Goal: Communication & Community: Answer question/provide support

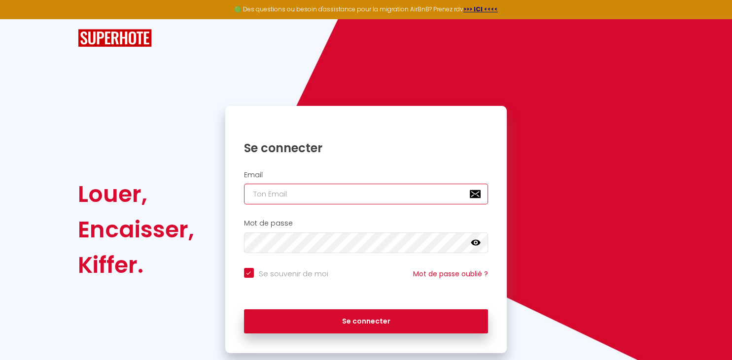
click at [264, 199] on input "email" at bounding box center [366, 194] width 244 height 21
type input "S"
checkbox input "true"
type input "SE"
checkbox input "true"
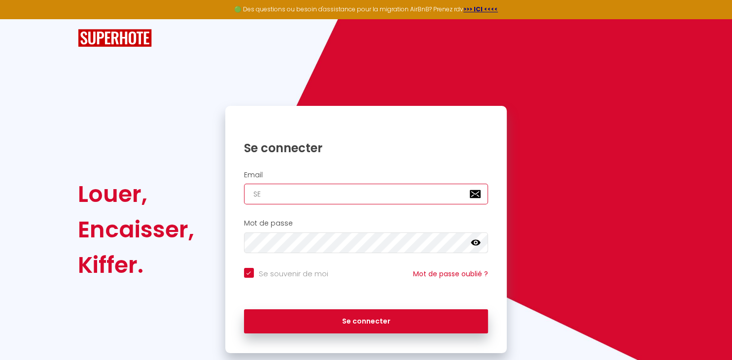
type input "SER"
checkbox input "true"
type input "SERG"
checkbox input "true"
type input "SERGE"
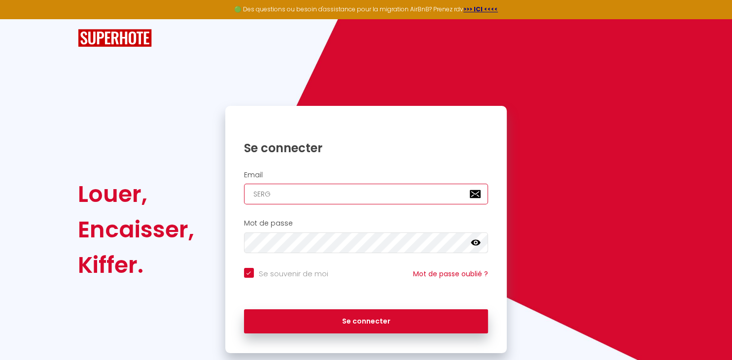
checkbox input "true"
type input "SERGE."
checkbox input "true"
type input "SERGE.D"
checkbox input "true"
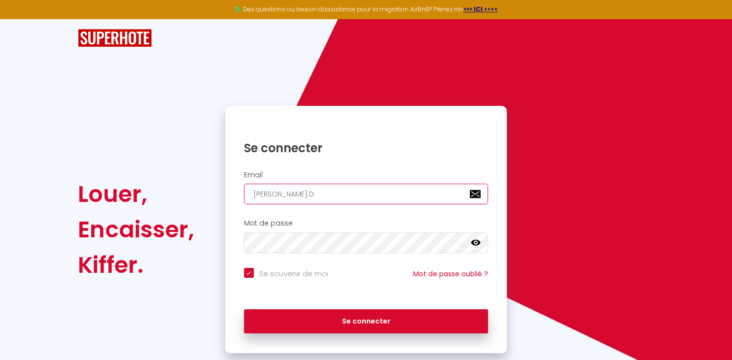
type input "SERGE.DR"
checkbox input "true"
type input "SERGE.DRE"
checkbox input "true"
type input "SERGE.DRES"
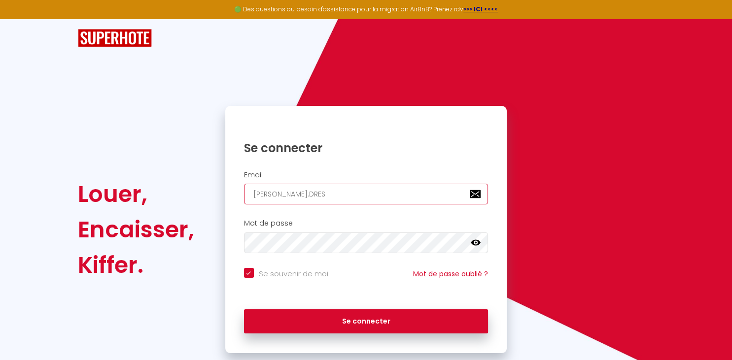
checkbox input "true"
type input "SERGE.DRESE"
checkbox input "true"
type input "SERGE.DRESEN"
checkbox input "true"
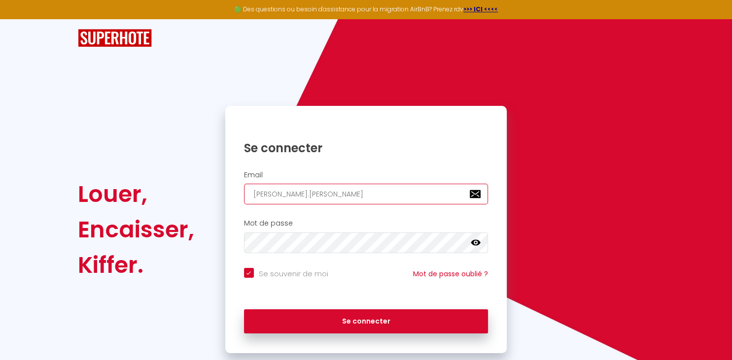
type input "SERGE.DRESENS"
checkbox input "true"
type input "SERGE.DRESENS@"
checkbox input "true"
type input "SERGE.DRESENS@G"
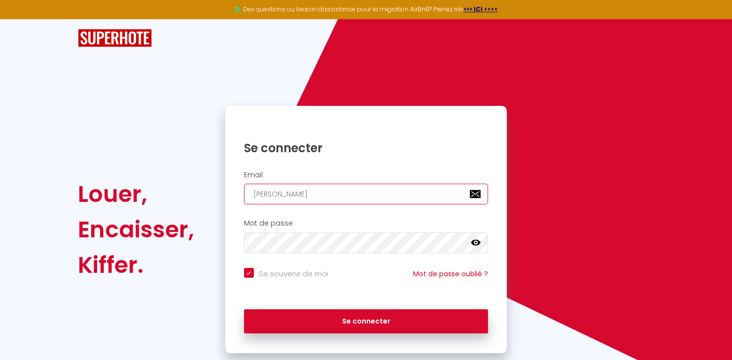
checkbox input "true"
type input "SERGE.DRESENS@GM"
checkbox input "true"
type input "SERGE.DRESENS@GMA"
checkbox input "true"
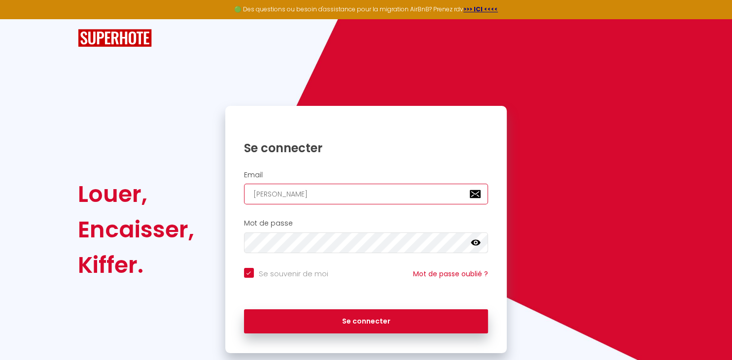
type input "SERGE.DRESENS@GMAI"
checkbox input "true"
type input "SERGE.DRESENS@GMAIL"
checkbox input "true"
type input "SERGE.DRESENS@GMAIL."
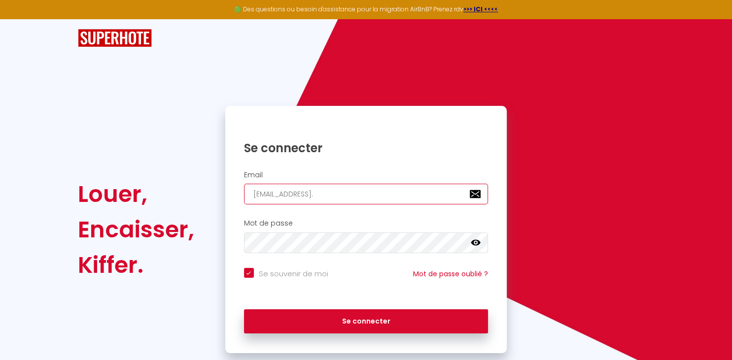
checkbox input "true"
type input "SERGE.DRESENS@GMAIL.C"
checkbox input "true"
type input "SERGE.DRESENS@GMAIL.CO"
checkbox input "true"
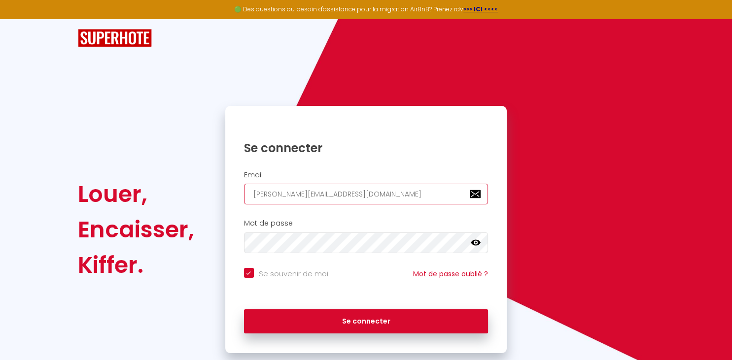
type input "SERGE.DRESENS@GMAIL.COM"
checkbox input "true"
type input "SERGE.DRESENS@GMAIL.COM"
click at [248, 269] on input "Se souvenir de moi" at bounding box center [286, 273] width 84 height 10
checkbox input "false"
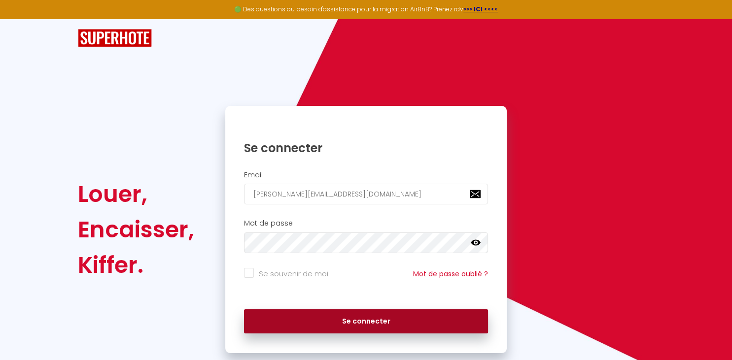
click at [337, 331] on button "Se connecter" at bounding box center [366, 321] width 244 height 25
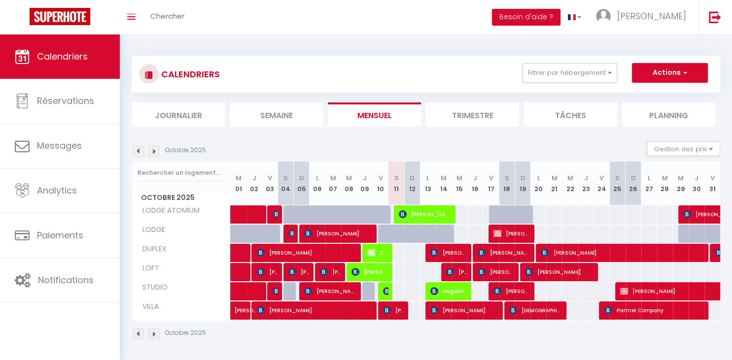
click at [434, 212] on span "[PERSON_NAME]" at bounding box center [425, 214] width 53 height 19
select select "OK"
select select "1"
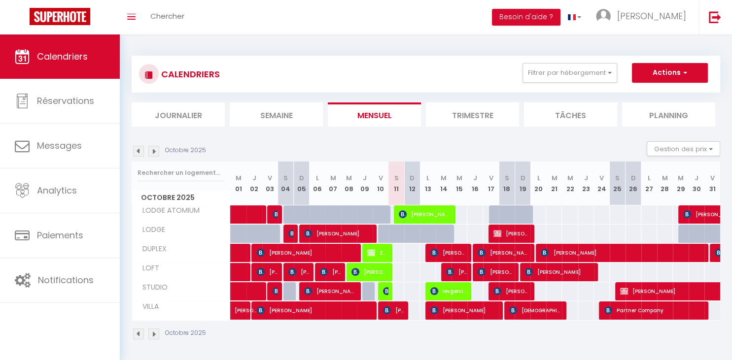
select select "1"
select select
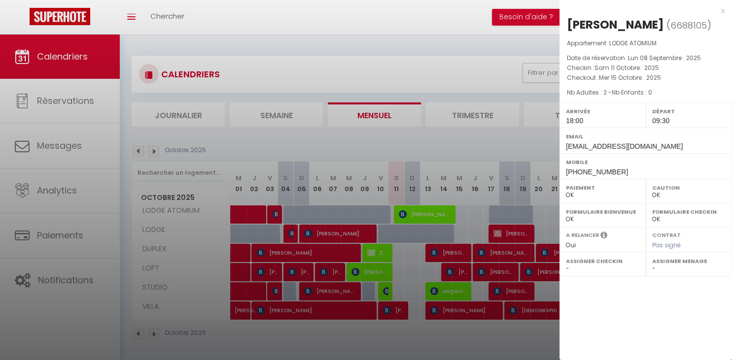
click at [344, 22] on div at bounding box center [366, 180] width 732 height 360
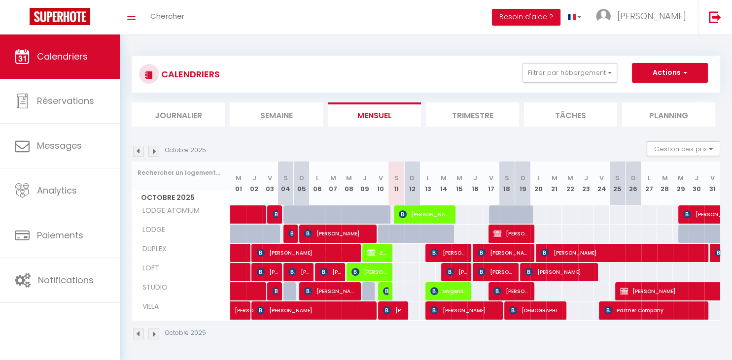
click at [430, 219] on span "[PERSON_NAME]" at bounding box center [425, 214] width 53 height 19
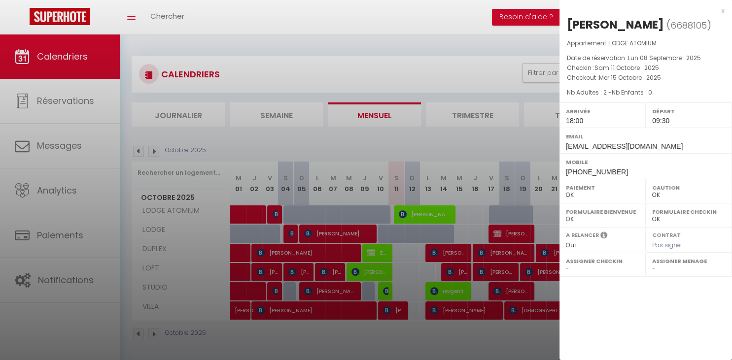
click at [228, 48] on div at bounding box center [366, 180] width 732 height 360
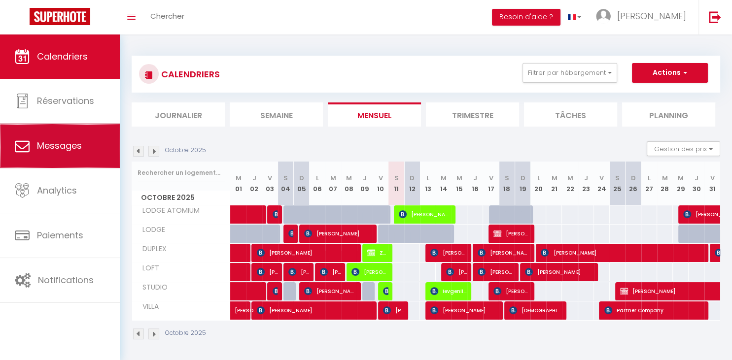
click at [48, 143] on span "Messages" at bounding box center [59, 145] width 45 height 12
select select "message"
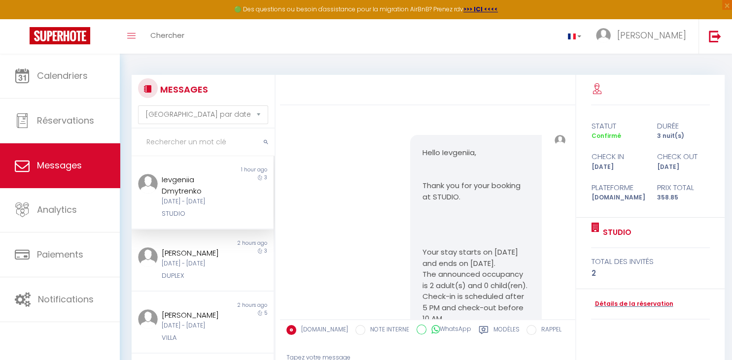
scroll to position [2212, 0]
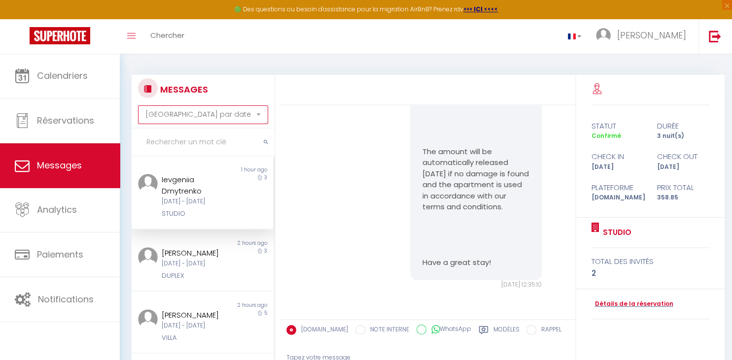
click at [138, 105] on select "Trier par date de réservation Trier par date de message" at bounding box center [203, 114] width 130 height 19
click at [205, 62] on div "MESSAGES Trier par date de réservation Trier par date de message Non lu 1 hour …" at bounding box center [426, 258] width 612 height 409
click at [169, 144] on input "text" at bounding box center [203, 143] width 143 height 28
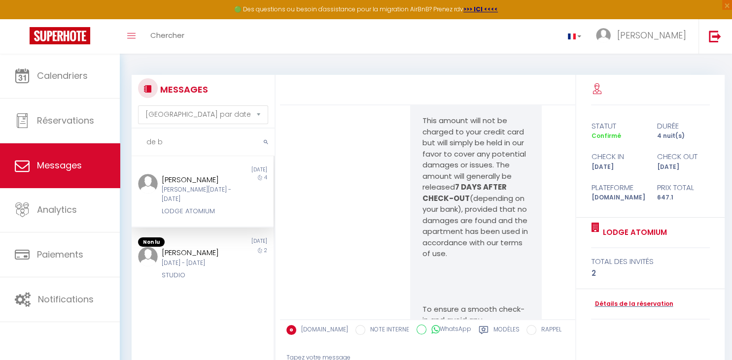
scroll to position [2627, 0]
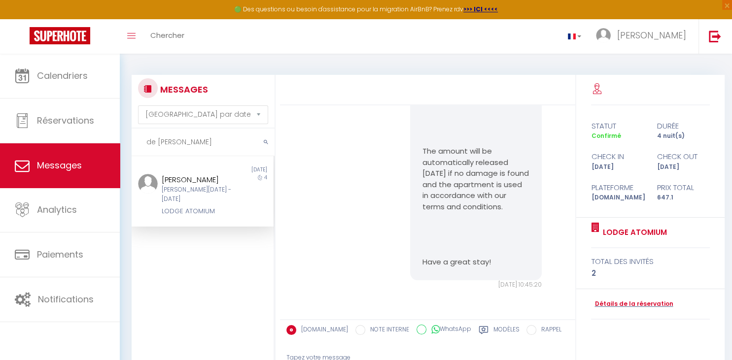
type input "de boer"
click at [188, 186] on div "[PERSON_NAME]" at bounding box center [197, 180] width 70 height 12
click at [494, 331] on label "Modèles" at bounding box center [506, 331] width 26 height 12
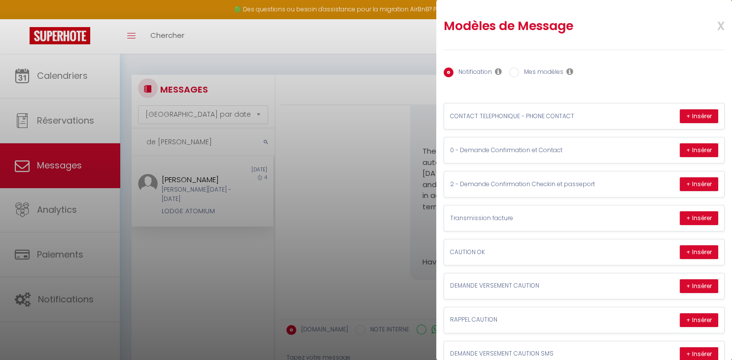
click at [517, 75] on input "Mes modèles" at bounding box center [514, 73] width 10 height 10
radio input "true"
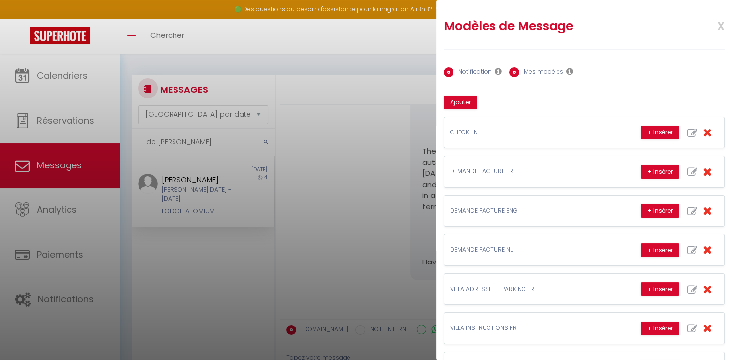
radio input "false"
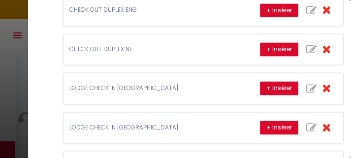
scroll to position [715, 0]
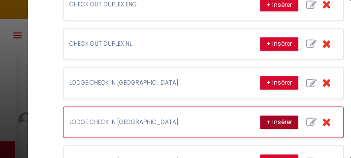
click at [271, 115] on button "+ Insérer" at bounding box center [279, 122] width 38 height 14
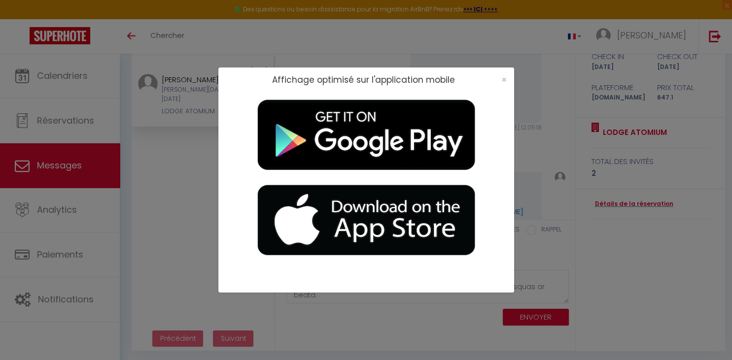
scroll to position [2028, 0]
click at [356, 346] on div "Affichage optimisé sur l'application mobile ×" at bounding box center [366, 180] width 296 height 360
click at [506, 81] on span "×" at bounding box center [503, 79] width 5 height 12
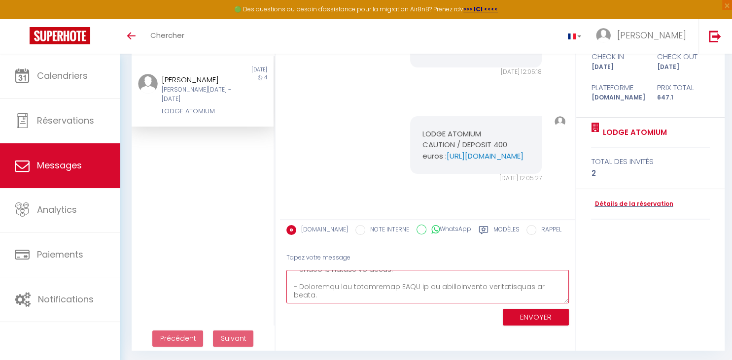
click at [369, 296] on textarea at bounding box center [427, 287] width 282 height 34
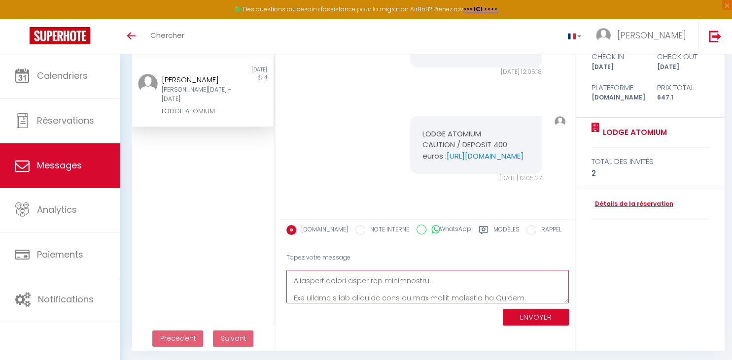
scroll to position [1747, 0]
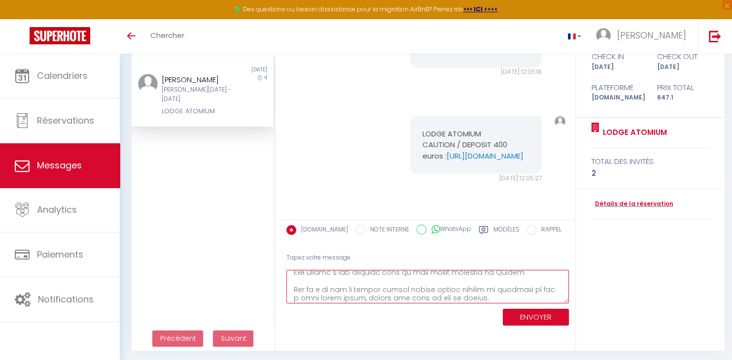
type textarea "Beste Hildebrand de Boer, Bedankt voor uw reservering bij 19 Brussels Expo. Wij…"
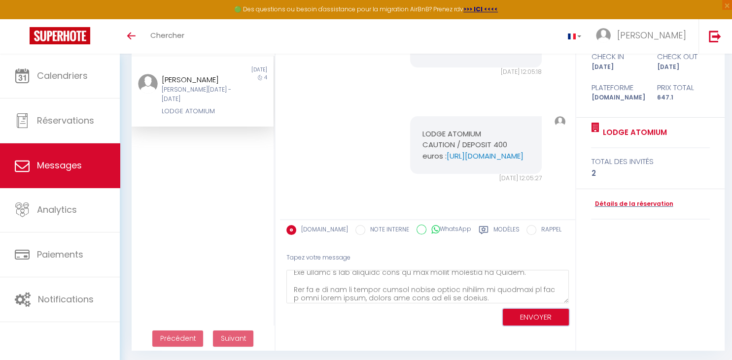
click at [541, 319] on button "ENVOYER" at bounding box center [536, 317] width 66 height 17
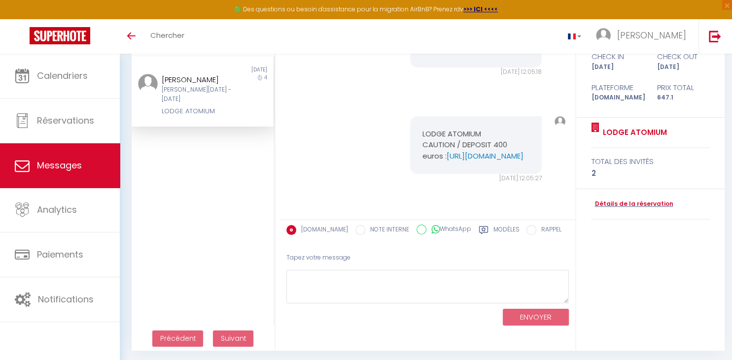
scroll to position [7035, 0]
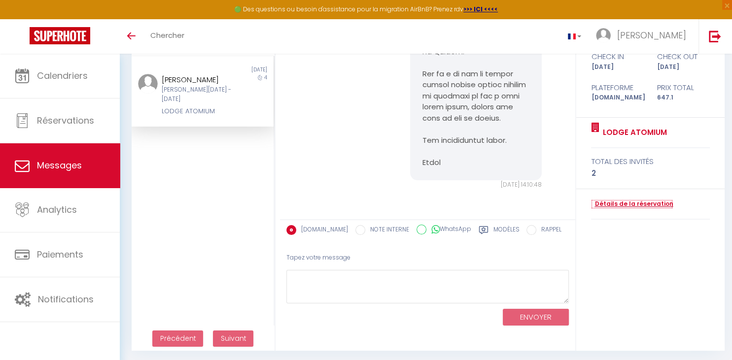
click at [633, 203] on link "Détails de la réservation" at bounding box center [632, 204] width 82 height 9
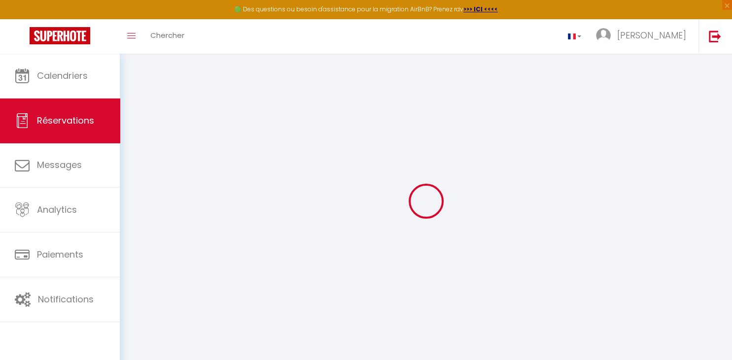
select select
checkbox input "false"
select select
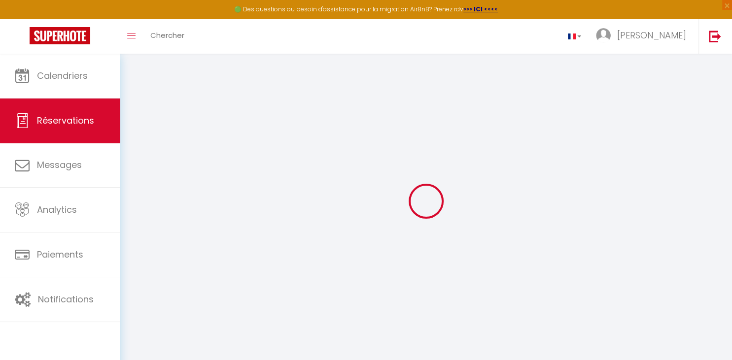
checkbox input "false"
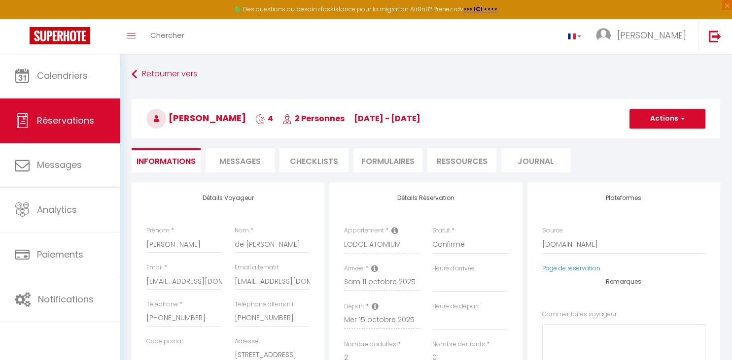
select select
checkbox input "false"
type voyageur0 "** THIS RESERVATION HAS BEEN PRE-PAID ** Reservation has a cancellation grace p…"
type input "90"
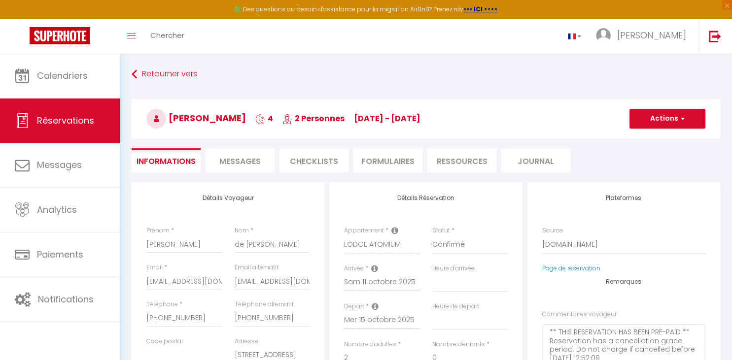
select select
checkbox input "false"
select select "18:00"
select select "09:30"
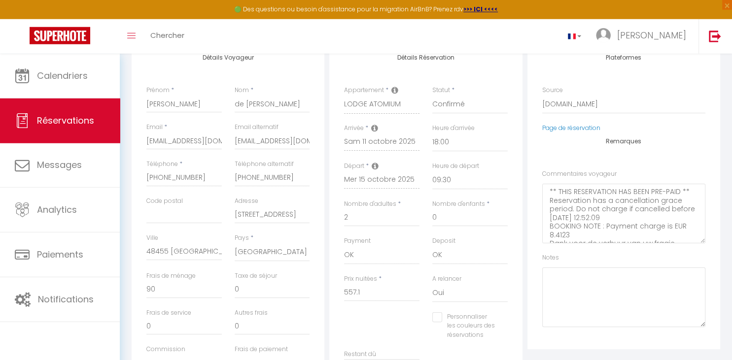
scroll to position [142, 0]
click at [697, 344] on div "Plateformes Source Direct Airbnb.com Booking.com Chalet montagne Expedia Gite d…" at bounding box center [623, 193] width 193 height 307
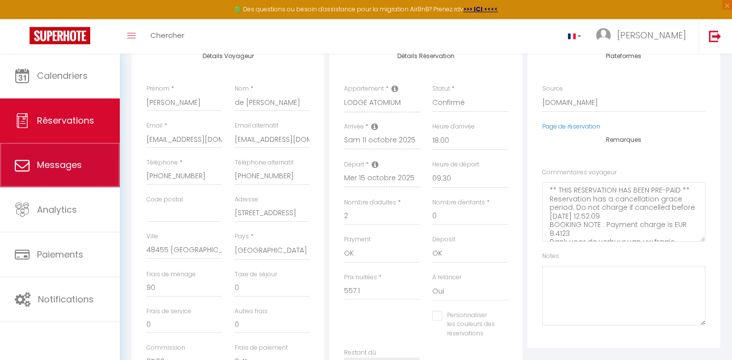
click at [82, 171] on link "Messages" at bounding box center [60, 165] width 120 height 44
select select "message"
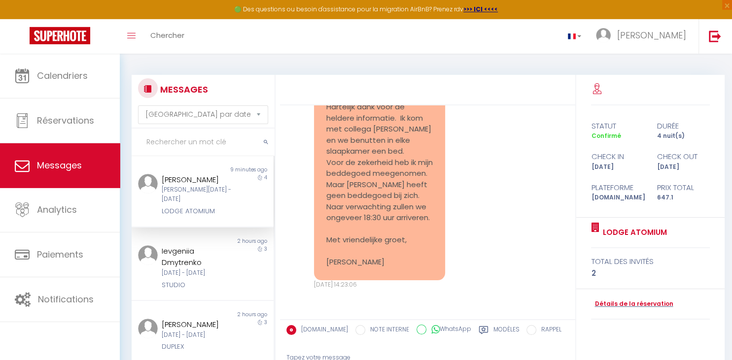
scroll to position [7301, 0]
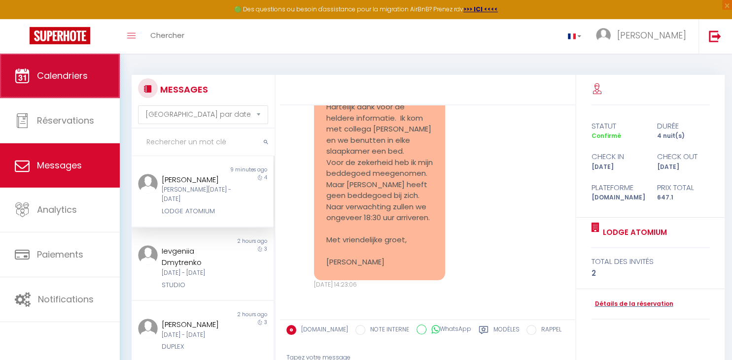
click at [69, 84] on link "Calendriers" at bounding box center [60, 76] width 120 height 44
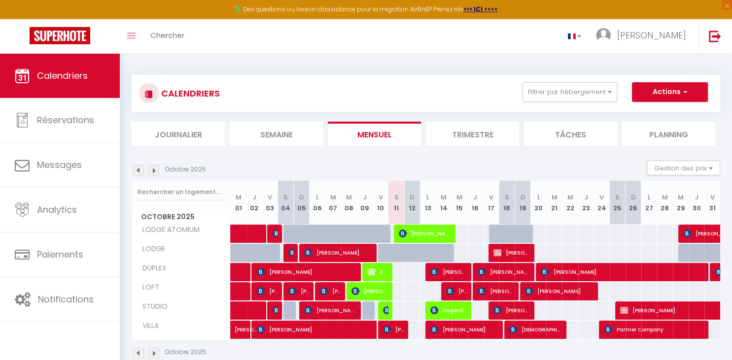
click at [519, 306] on span "[PERSON_NAME]" at bounding box center [511, 310] width 37 height 19
select select "OK"
select select "KO"
select select "0"
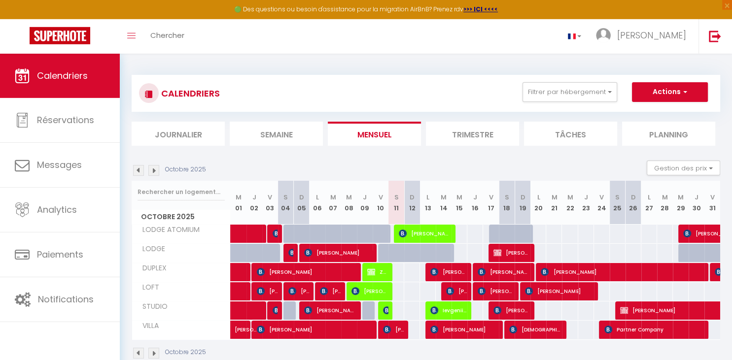
select select "1"
select select
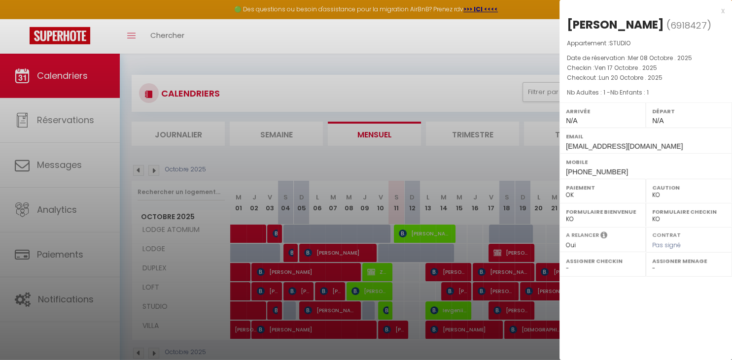
click at [449, 31] on div at bounding box center [366, 180] width 732 height 360
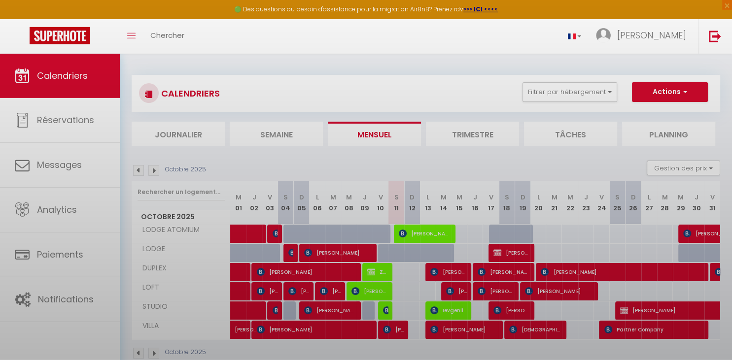
click at [449, 31] on div at bounding box center [366, 180] width 732 height 360
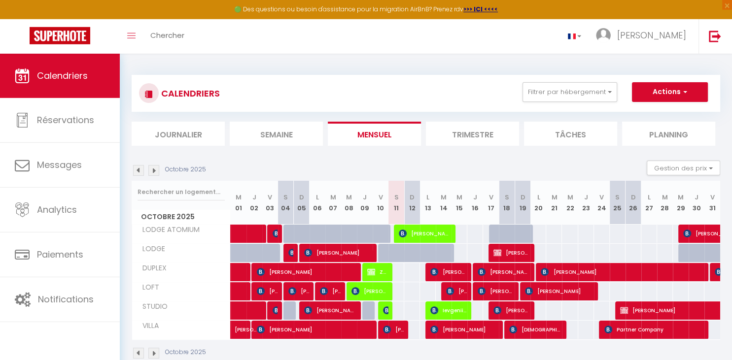
click at [450, 312] on span "Ievgeniia Dmytrenko" at bounding box center [448, 310] width 37 height 19
select select "OK"
click at [0, 0] on div at bounding box center [0, 0] width 0 height 0
click at [450, 312] on span "Ievgeniia Dmytrenko" at bounding box center [448, 310] width 37 height 19
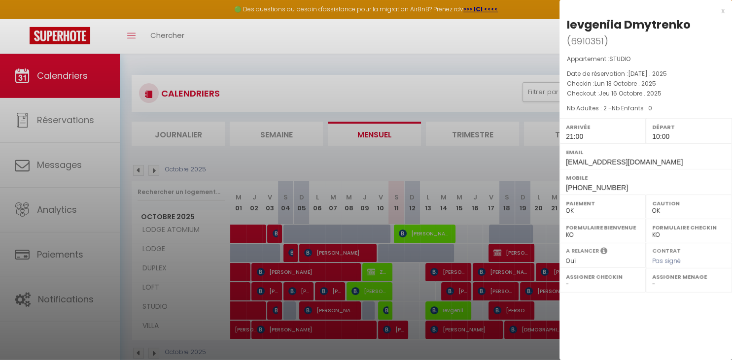
click at [62, 166] on div at bounding box center [366, 180] width 732 height 360
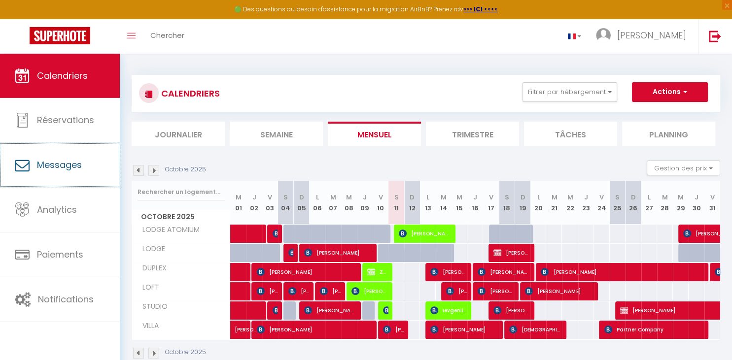
click at [62, 166] on span "Messages" at bounding box center [59, 165] width 45 height 12
select select "message"
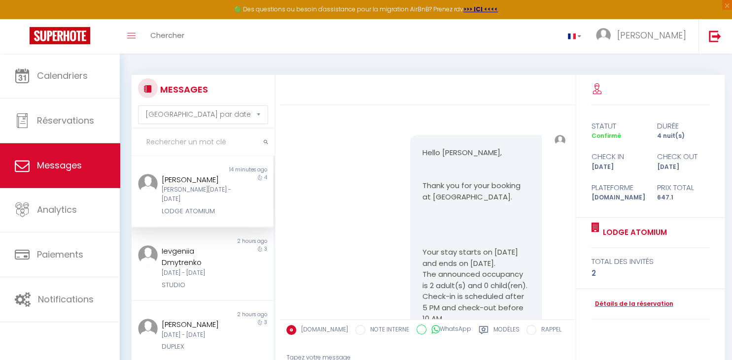
scroll to position [7308, 0]
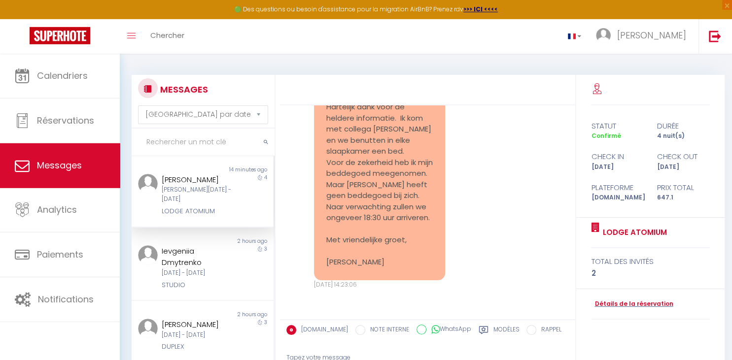
click at [174, 143] on input "text" at bounding box center [203, 143] width 143 height 28
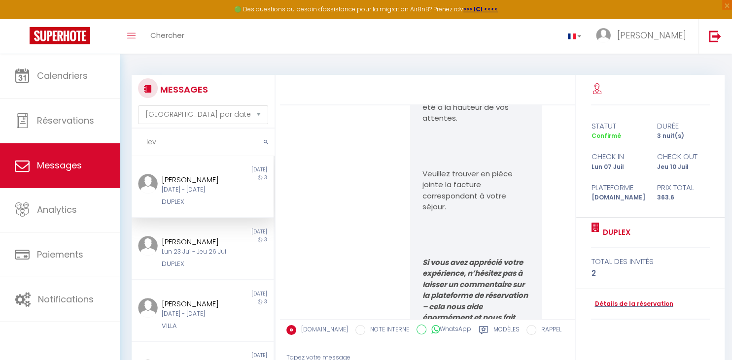
scroll to position [15323, 0]
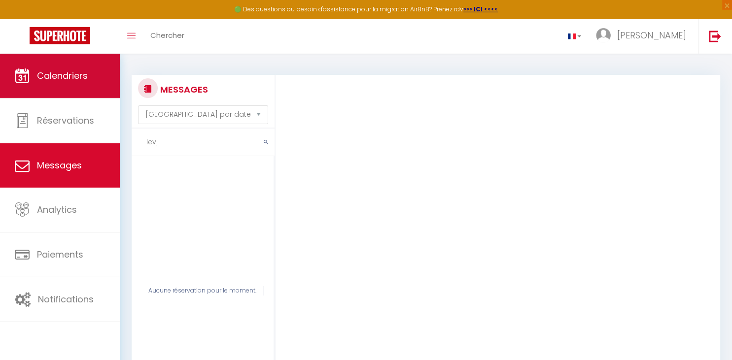
type input "levj"
click at [63, 78] on span "Calendriers" at bounding box center [62, 75] width 51 height 12
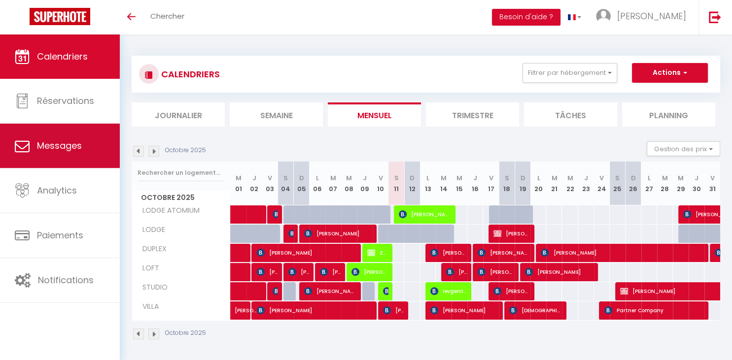
click at [76, 151] on span "Messages" at bounding box center [59, 145] width 45 height 12
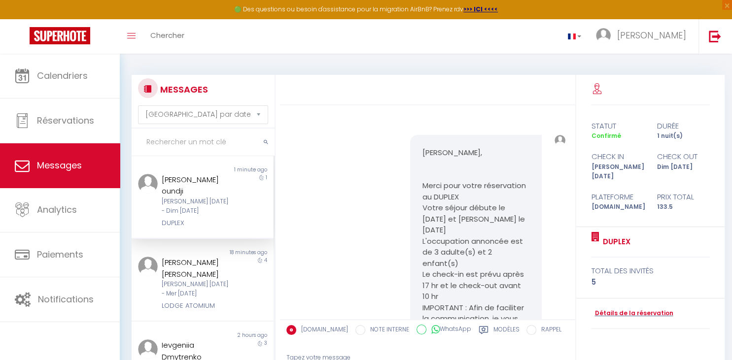
scroll to position [311, 0]
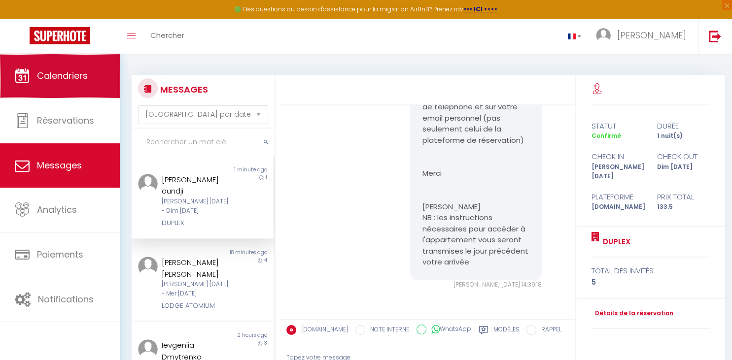
click at [72, 76] on span "Calendriers" at bounding box center [62, 75] width 51 height 12
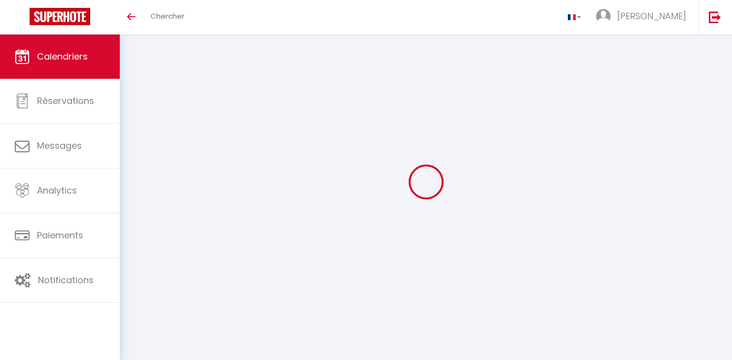
select select
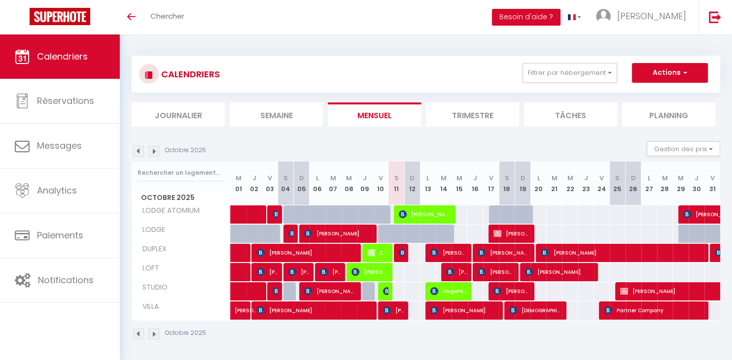
select select
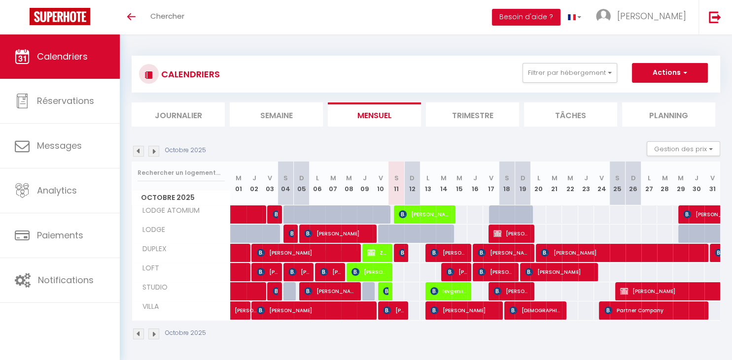
select select
click at [399, 258] on span "[PERSON_NAME] oundji" at bounding box center [401, 252] width 5 height 19
select select "OK"
select select "KO"
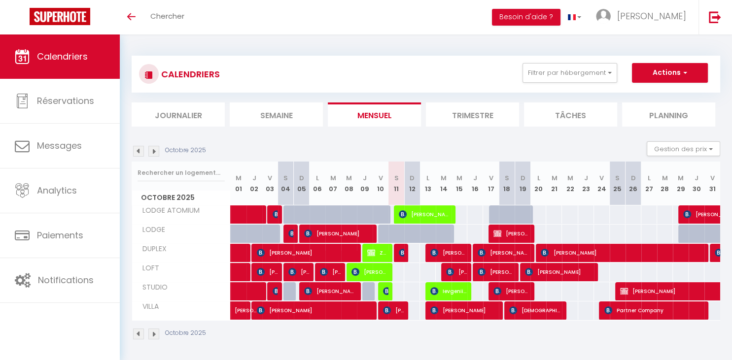
select select "0"
select select "1"
select select
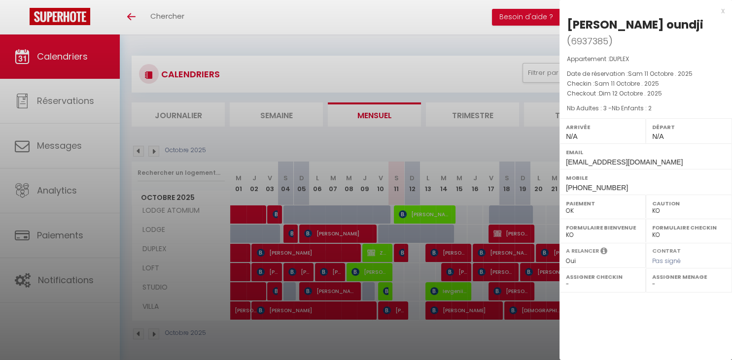
click at [380, 43] on div at bounding box center [366, 180] width 732 height 360
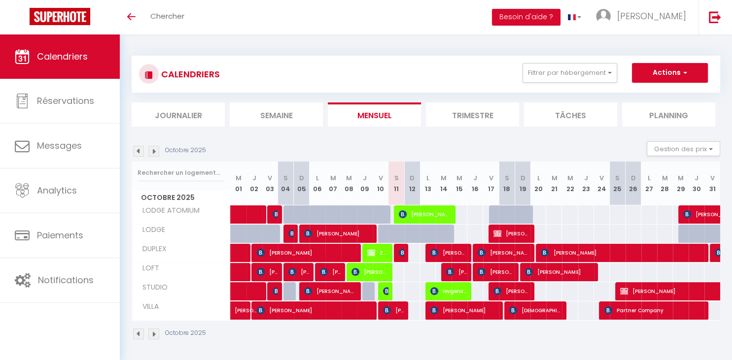
click at [84, 64] on link "Calendriers" at bounding box center [60, 56] width 120 height 44
click at [401, 251] on img at bounding box center [403, 253] width 8 height 8
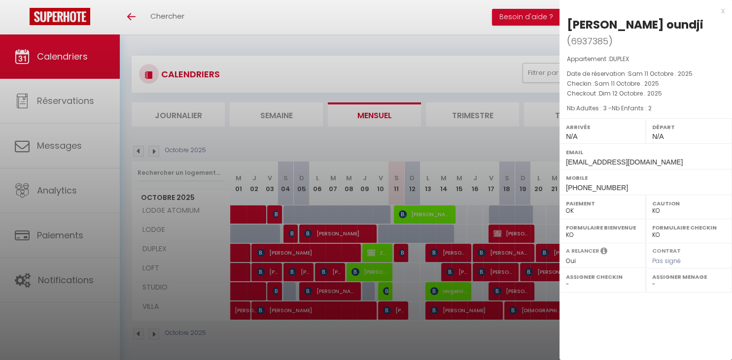
click at [385, 45] on div at bounding box center [366, 180] width 732 height 360
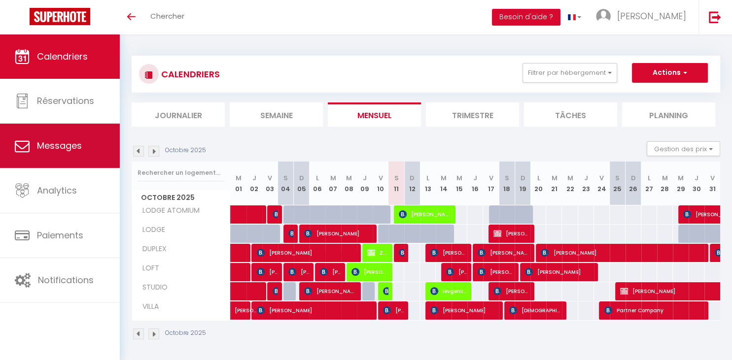
click at [69, 151] on span "Messages" at bounding box center [59, 145] width 45 height 12
select select "message"
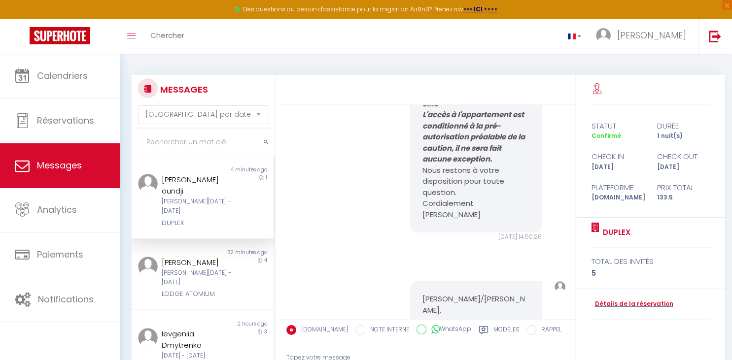
scroll to position [2057, 0]
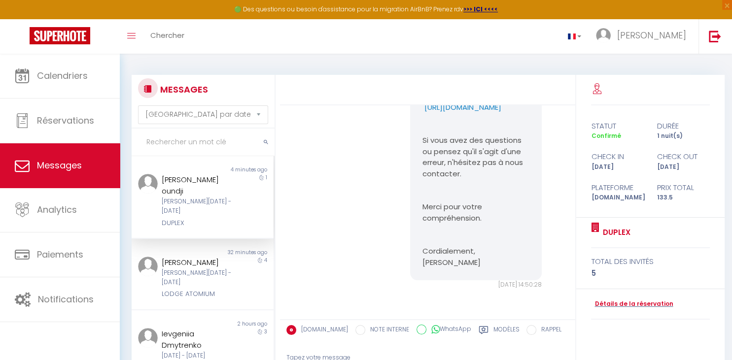
click at [493, 329] on label "Modèles" at bounding box center [506, 331] width 26 height 12
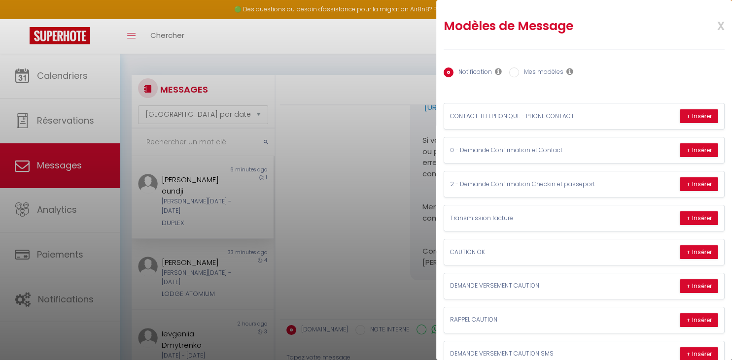
click at [523, 68] on label "Mes modèles" at bounding box center [541, 73] width 44 height 11
click at [519, 68] on input "Mes modèles" at bounding box center [514, 73] width 10 height 10
radio input "true"
radio input "false"
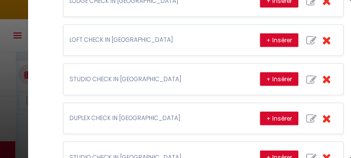
scroll to position [881, 0]
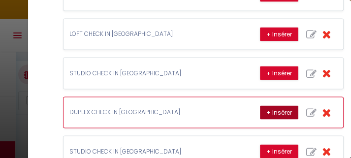
click at [283, 106] on button "+ Insérer" at bounding box center [279, 113] width 38 height 14
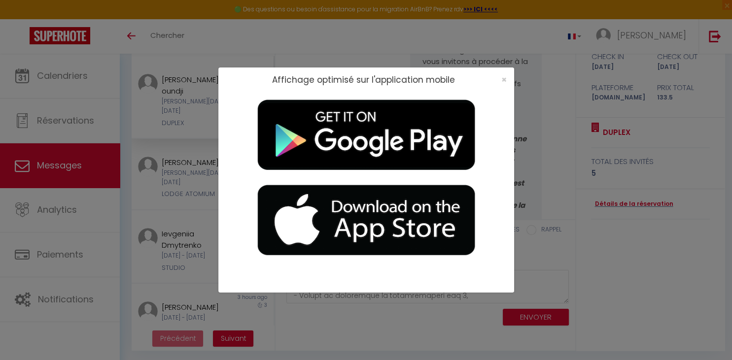
scroll to position [1430, 0]
click at [501, 84] on span "×" at bounding box center [503, 79] width 5 height 12
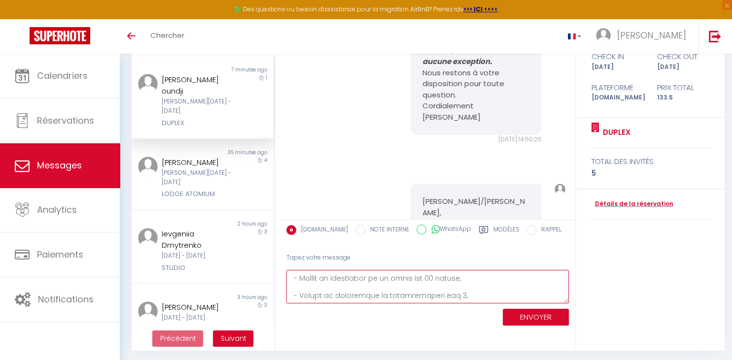
click at [413, 292] on textarea at bounding box center [427, 287] width 282 height 34
click at [455, 294] on textarea at bounding box center [427, 287] width 282 height 34
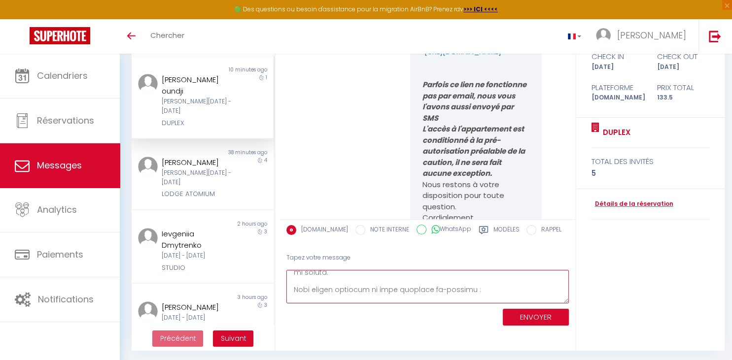
scroll to position [1270, 0]
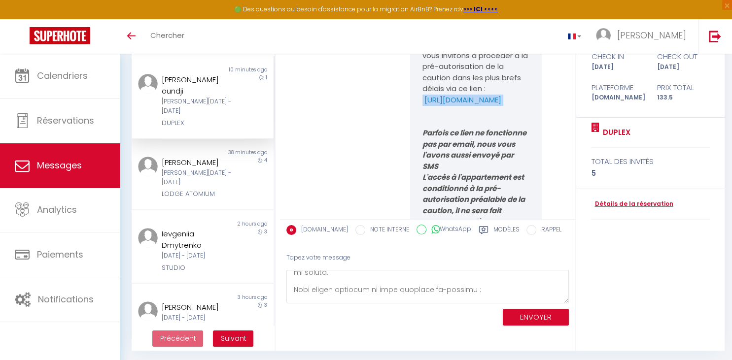
drag, startPoint x: 500, startPoint y: 176, endPoint x: 417, endPoint y: 167, distance: 82.9
click at [422, 167] on pre "Cher/Chère Armand, Conformément à nos conditions générales, nous vous informons…" at bounding box center [475, 17] width 107 height 532
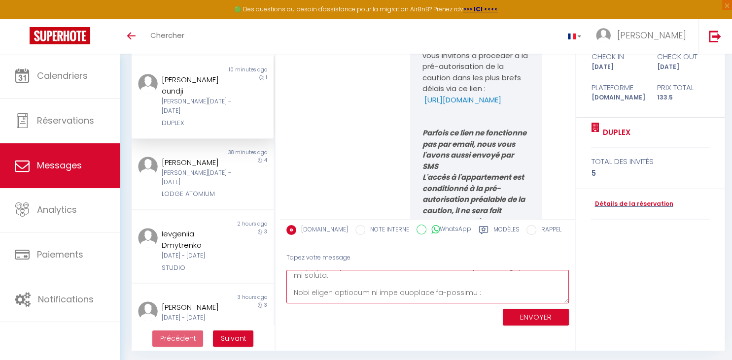
scroll to position [126, 0]
paste textarea "https://superhote.com/applink/p/bR60tXcE?_gl=1*kw80wr*_ga*MTk3Mjg3NDQ4OS4xNjgwO…"
click at [521, 298] on textarea at bounding box center [427, 287] width 282 height 34
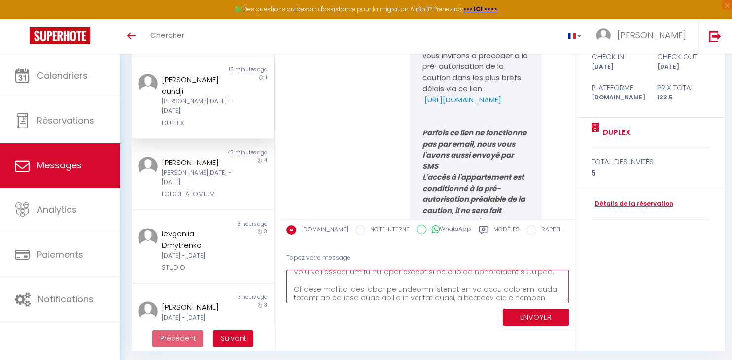
type textarea "Cher Armand Atheupe Oundji, Merci d'avoir réservé au 19 Brussels Expo. Nous som…"
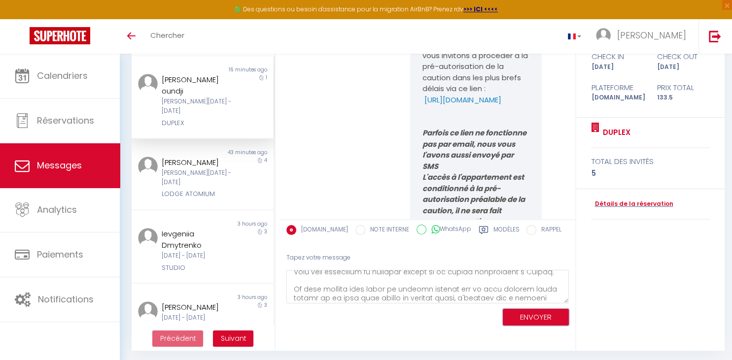
click at [546, 320] on button "ENVOYER" at bounding box center [536, 317] width 66 height 17
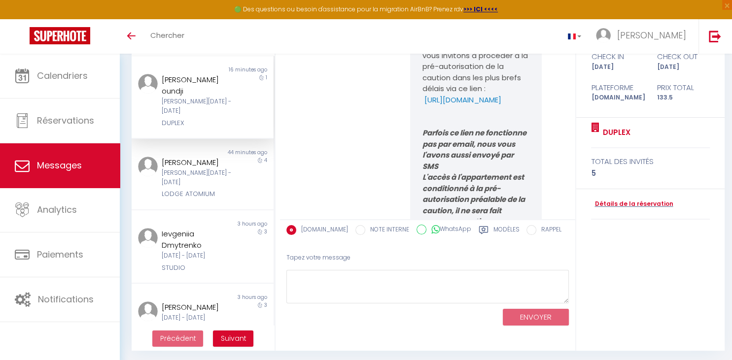
scroll to position [8294, 0]
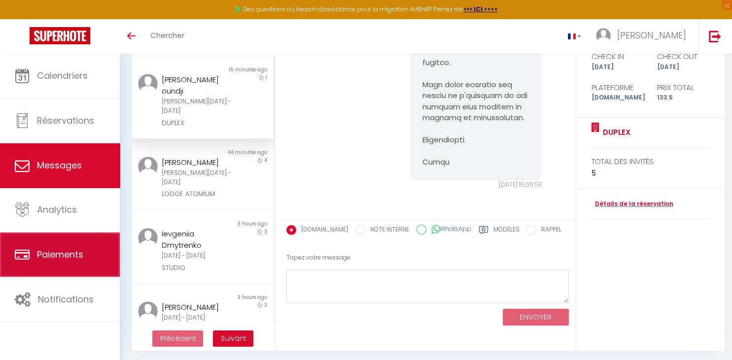
click at [79, 265] on link "Paiements" at bounding box center [60, 255] width 120 height 44
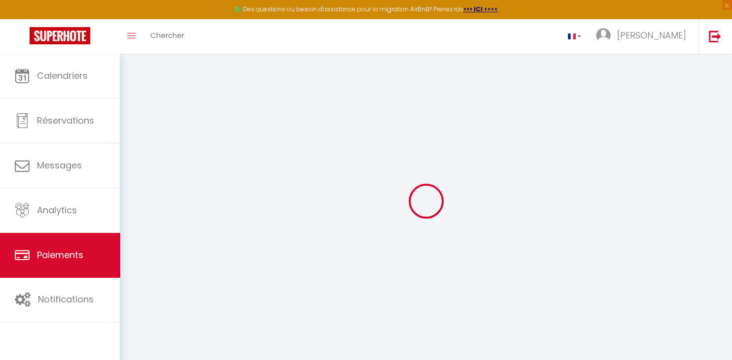
select select "2"
select select "0"
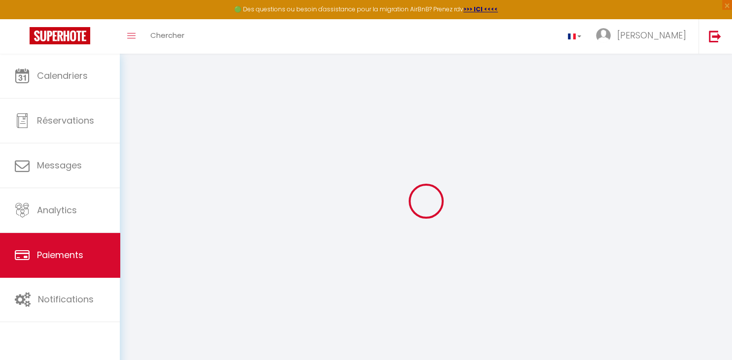
select select "0"
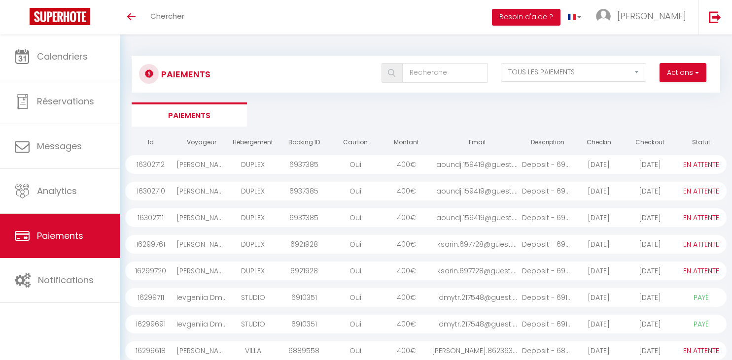
select select "2"
select select "0"
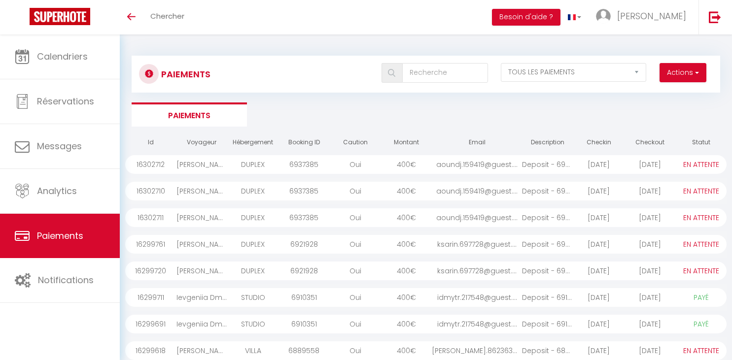
select select "0"
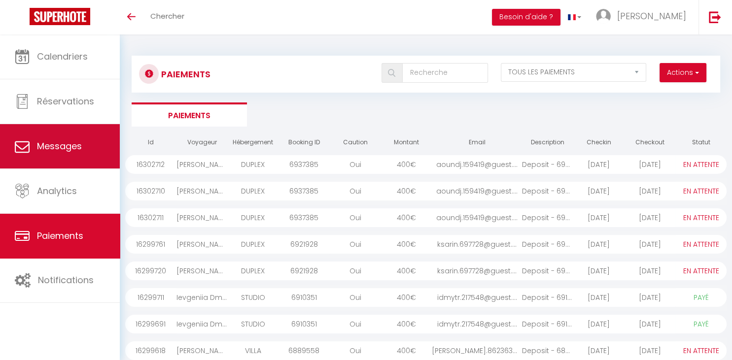
click at [83, 141] on link "Messages" at bounding box center [60, 146] width 120 height 44
select select "message"
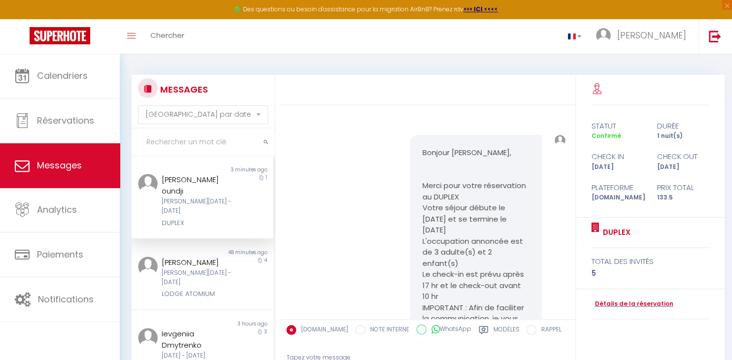
scroll to position [8378, 0]
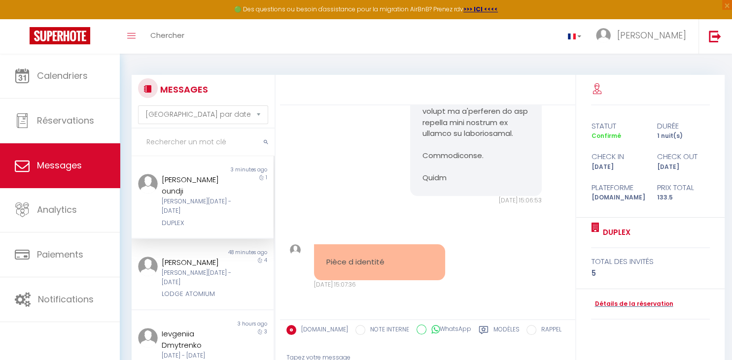
click at [359, 270] on div "Pièce d identité" at bounding box center [380, 262] width 132 height 36
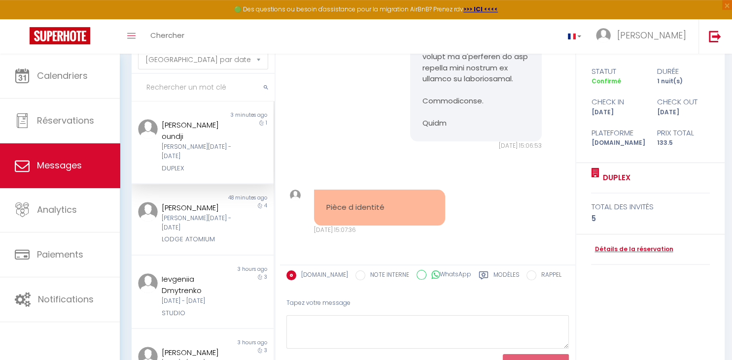
scroll to position [61, 0]
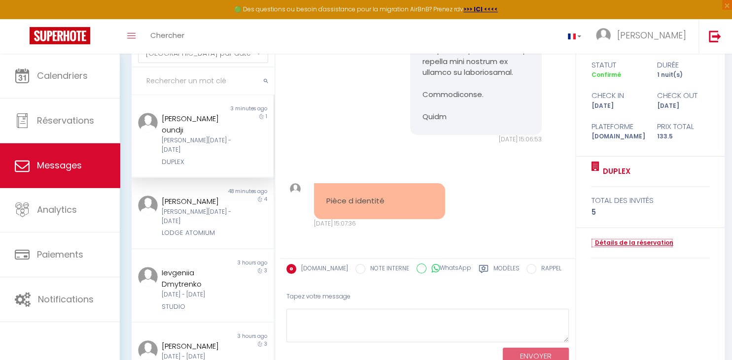
click at [621, 243] on link "Détails de la réservation" at bounding box center [632, 242] width 82 height 9
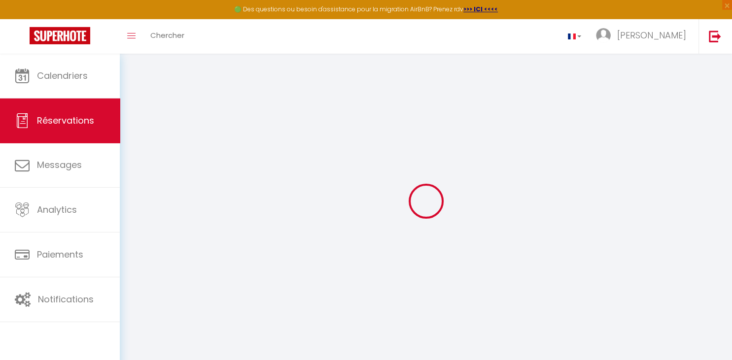
select select
checkbox input "false"
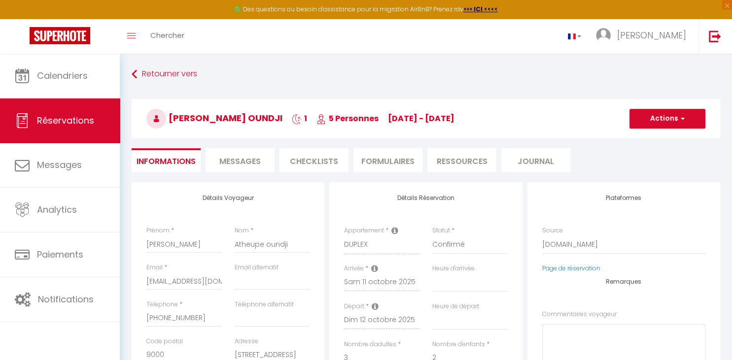
select select
checkbox input "false"
select select
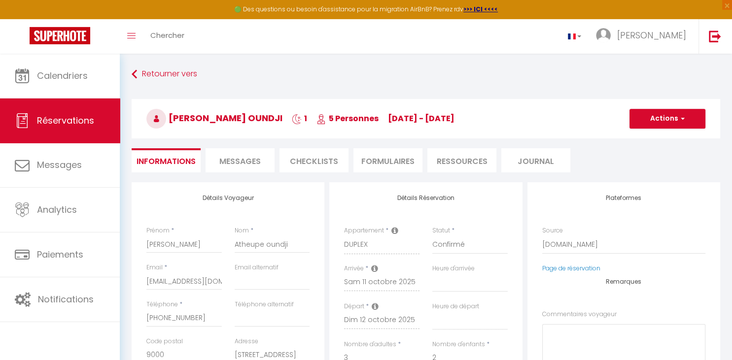
checkbox input "false"
type voyageur0 "** THIS RESERVATION HAS BEEN PRE-PAID ** BOOKING NOTE : Payment charge is EUR 1…"
type input "90"
select select
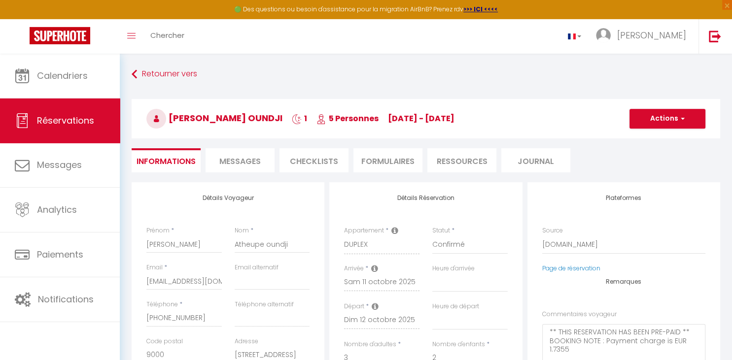
checkbox input "false"
select select
checkbox input "false"
click at [474, 161] on li "Ressources" at bounding box center [461, 160] width 69 height 24
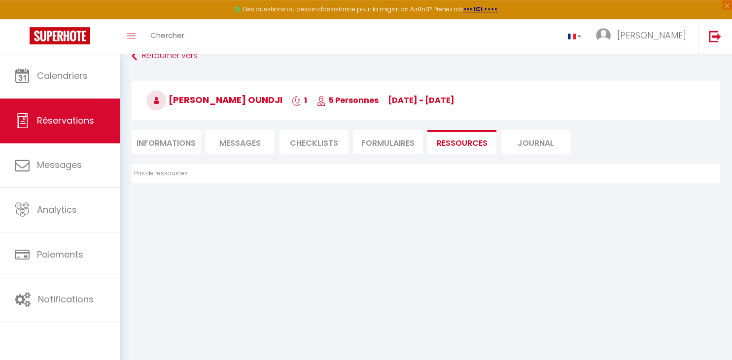
scroll to position [53, 0]
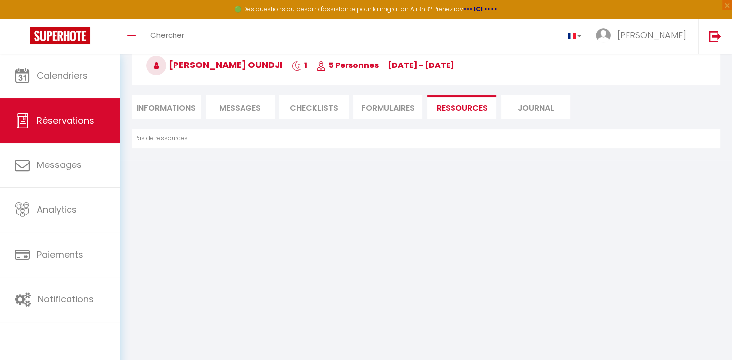
click at [150, 110] on li "Informations" at bounding box center [166, 107] width 69 height 24
select select
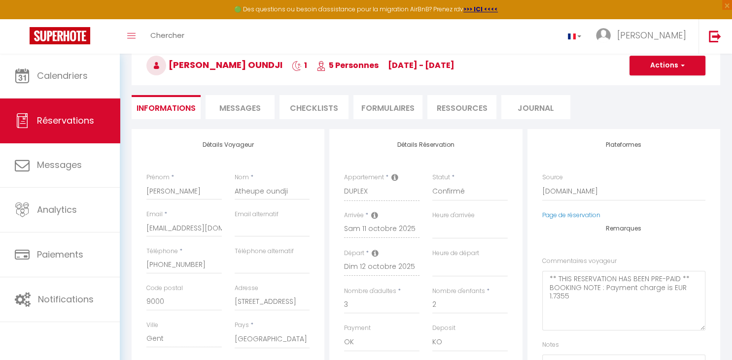
click at [387, 112] on li "FORMULAIRES" at bounding box center [387, 107] width 69 height 24
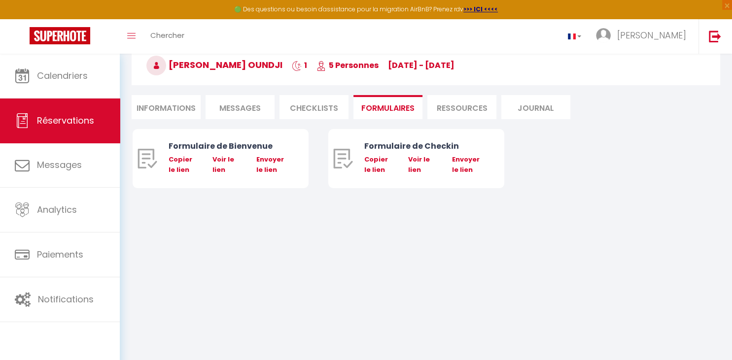
click at [452, 105] on li "Ressources" at bounding box center [461, 107] width 69 height 24
select select
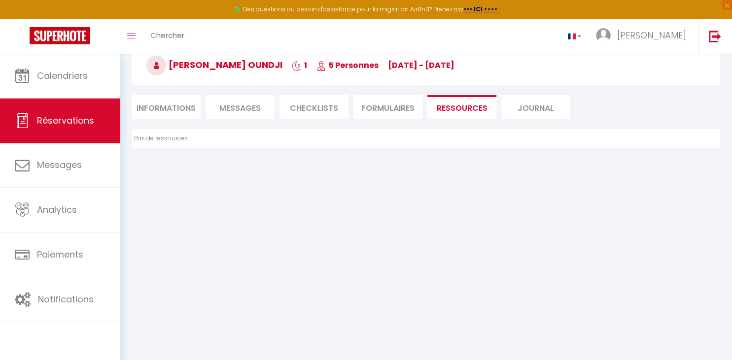
click at [165, 105] on li "Informations" at bounding box center [166, 107] width 69 height 24
select select
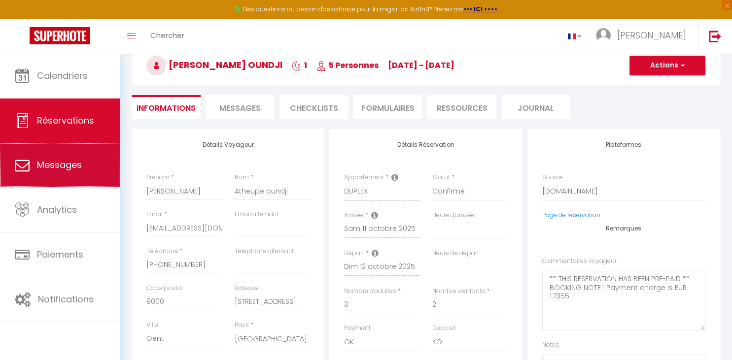
click at [75, 172] on link "Messages" at bounding box center [60, 165] width 120 height 44
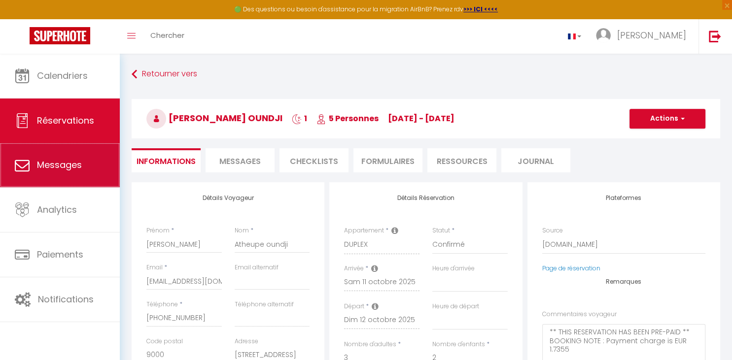
select select "message"
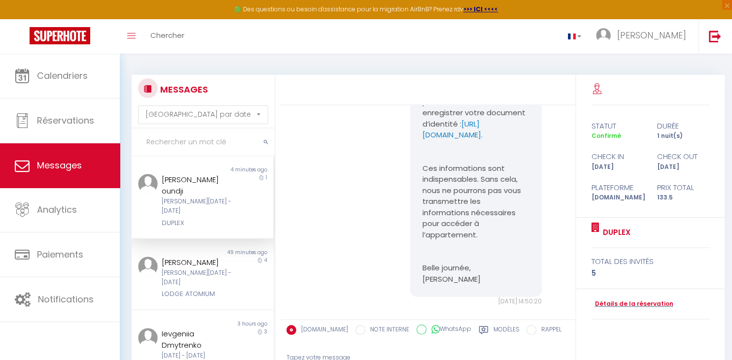
scroll to position [640, 0]
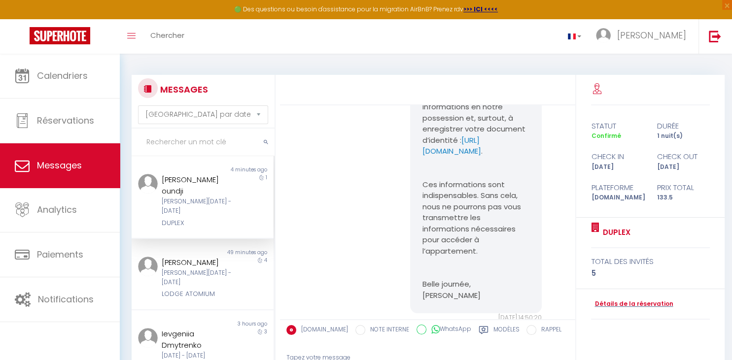
drag, startPoint x: 461, startPoint y: 139, endPoint x: 485, endPoint y: 184, distance: 51.1
click at [485, 157] on p "Je vous invite à vérifier les informations en notre possession et, surtout, à e…" at bounding box center [475, 124] width 107 height 67
copy p "votre document d’identité : [URL][DOMAIN_NAME] ."
click at [569, 128] on div "Note Sms" at bounding box center [560, 156] width 24 height 333
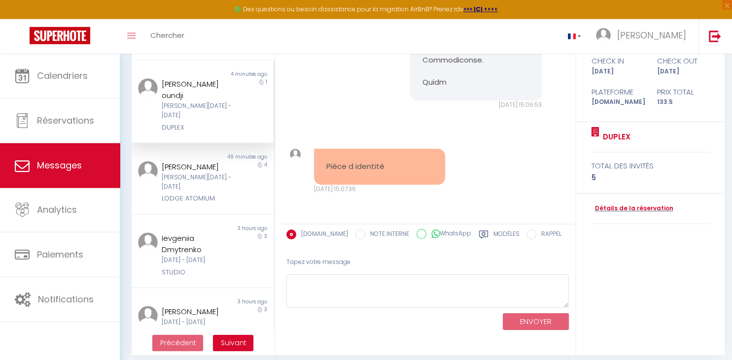
scroll to position [102, 0]
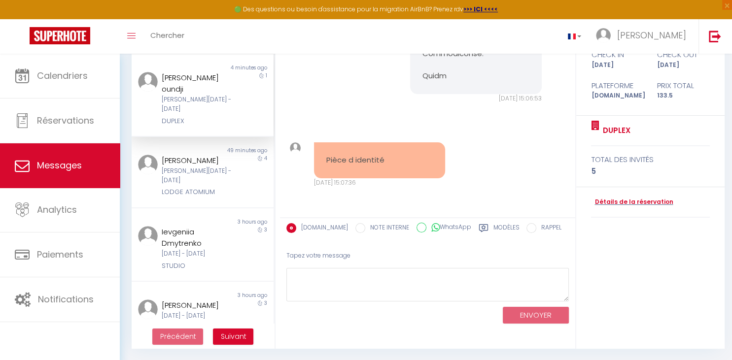
drag, startPoint x: 729, startPoint y: 357, endPoint x: 331, endPoint y: 270, distance: 407.5
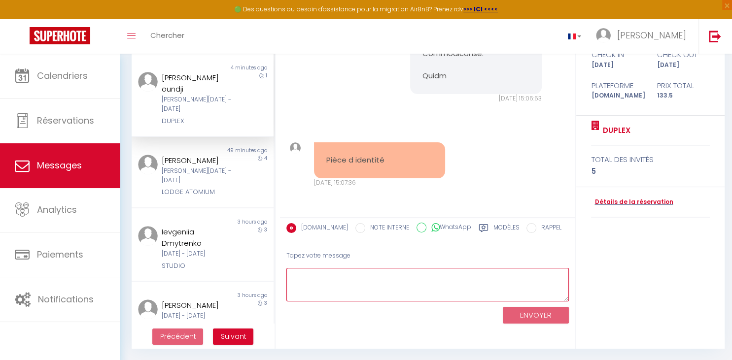
click at [312, 272] on textarea at bounding box center [427, 285] width 282 height 34
paste textarea "votre document d’identité : [URL][DOMAIN_NAME] ."
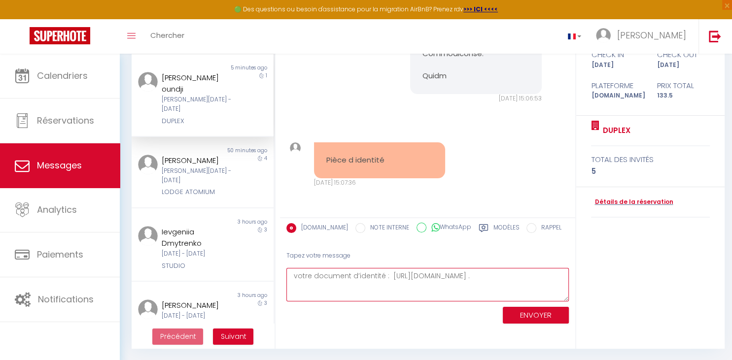
click at [388, 276] on textarea "votre document d’identité : [URL][DOMAIN_NAME] ." at bounding box center [427, 285] width 282 height 34
type textarea "Monsieur, nous n'avons pas reçu le document d'identité. Si vous avez tenté de l…"
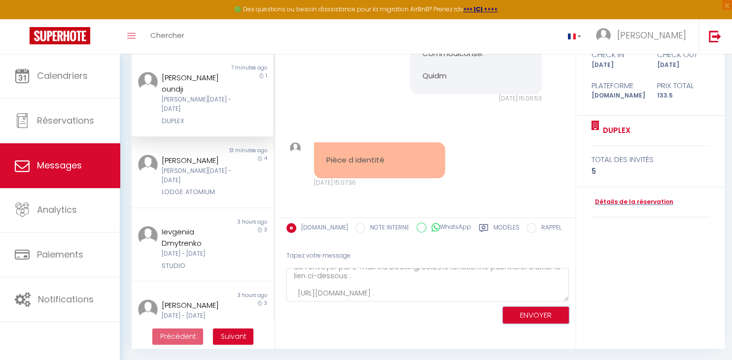
click at [549, 318] on button "ENVOYER" at bounding box center [536, 315] width 66 height 17
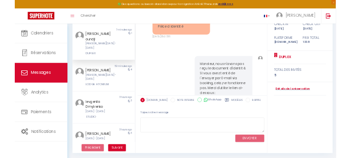
scroll to position [8574, 0]
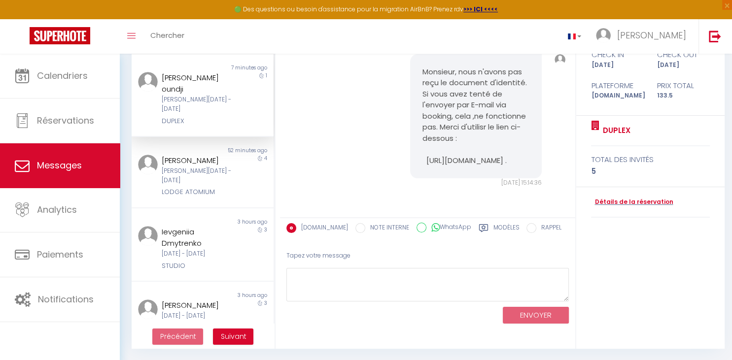
click at [501, 231] on label "Modèles" at bounding box center [506, 229] width 26 height 12
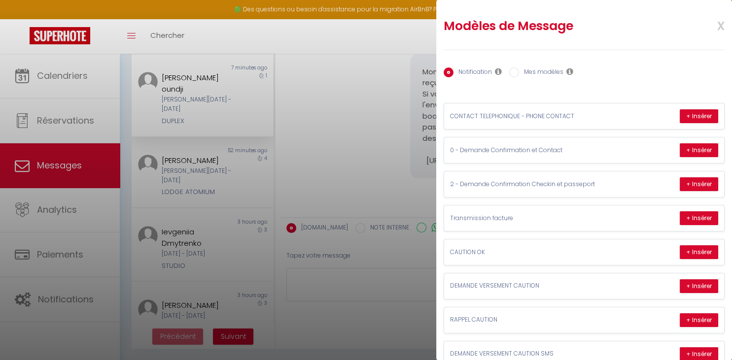
click at [525, 70] on label "Mes modèles" at bounding box center [541, 73] width 44 height 11
click at [519, 70] on input "Mes modèles" at bounding box center [514, 73] width 10 height 10
radio input "true"
radio input "false"
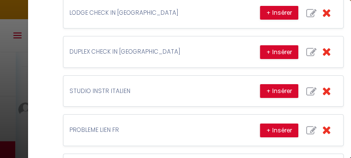
scroll to position [1581, 0]
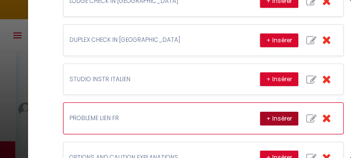
click at [267, 112] on button "+ Insérer" at bounding box center [279, 119] width 38 height 14
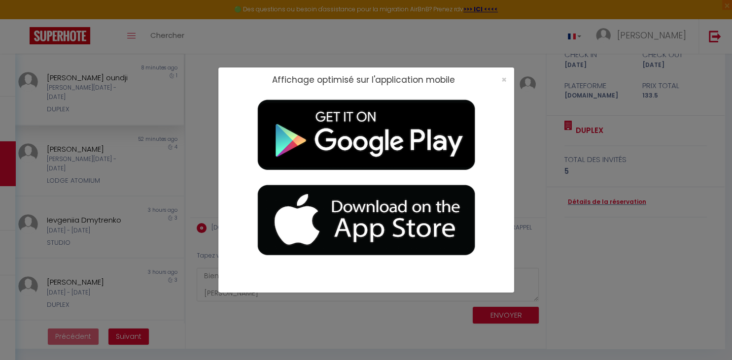
scroll to position [129, 0]
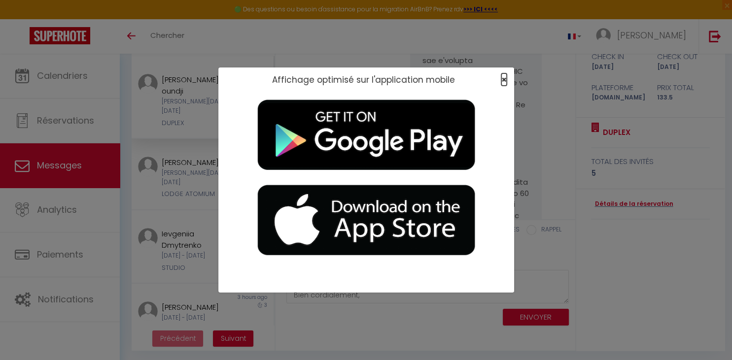
click at [504, 78] on span "×" at bounding box center [503, 79] width 5 height 12
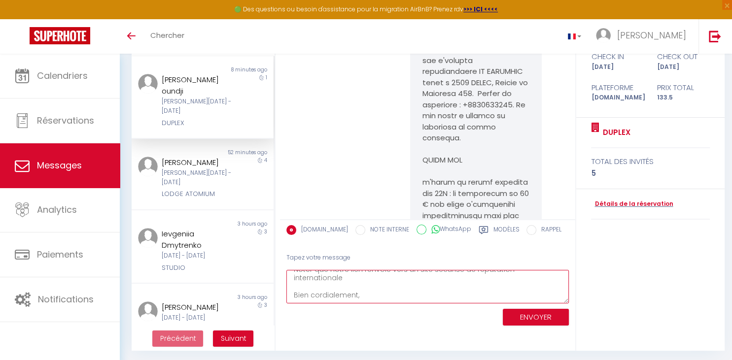
click at [389, 289] on textarea "[PERSON_NAME] , Il arrive (en fonction de la configuration de votre appareil) q…" at bounding box center [427, 287] width 282 height 34
type textarea "Il arrive (en fonction de la configuration de votre appareil) qu'un lien conten…"
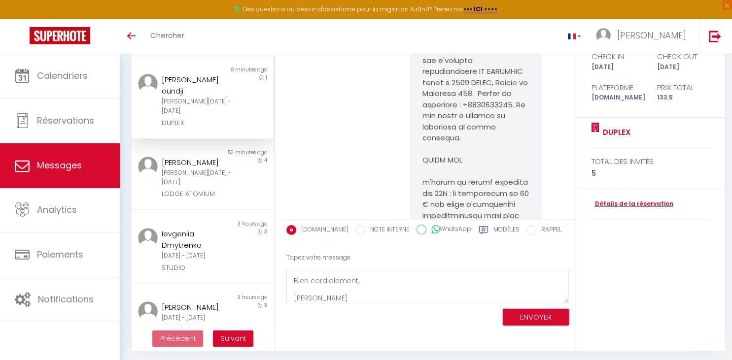
click at [526, 315] on button "ENVOYER" at bounding box center [536, 317] width 66 height 17
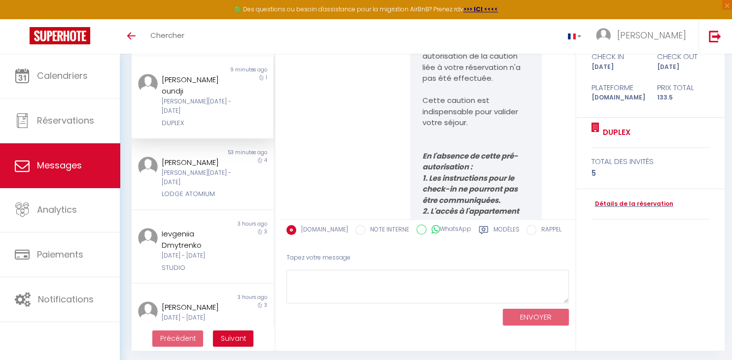
scroll to position [1444, 0]
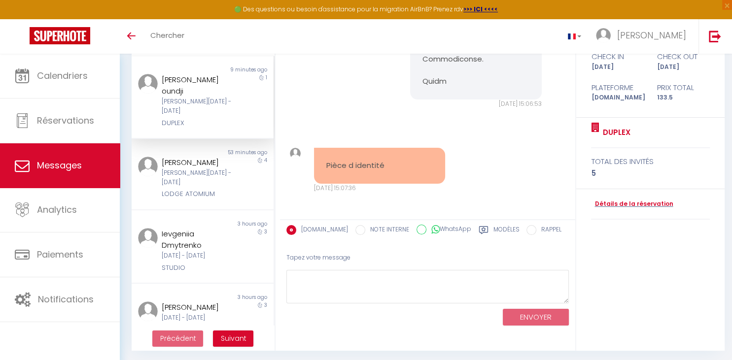
scroll to position [8214, 0]
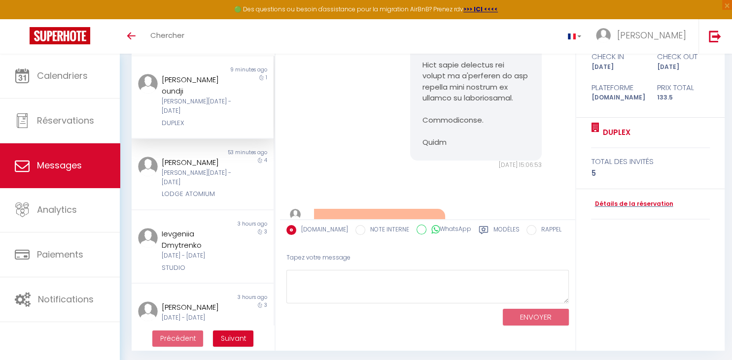
click at [573, 49] on div "Toggle menubar Chercher BUTTON [PERSON_NAME]" at bounding box center [397, 36] width 653 height 34
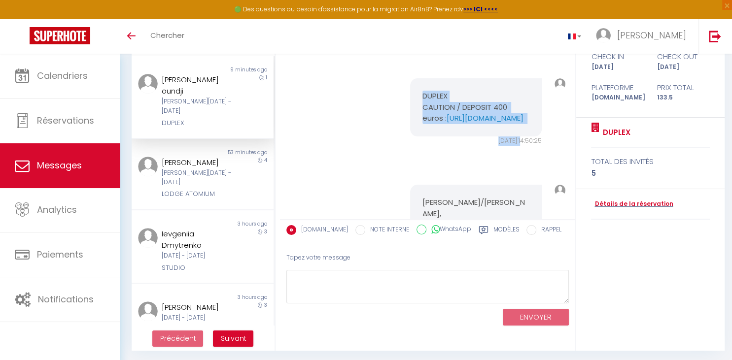
scroll to position [828, 0]
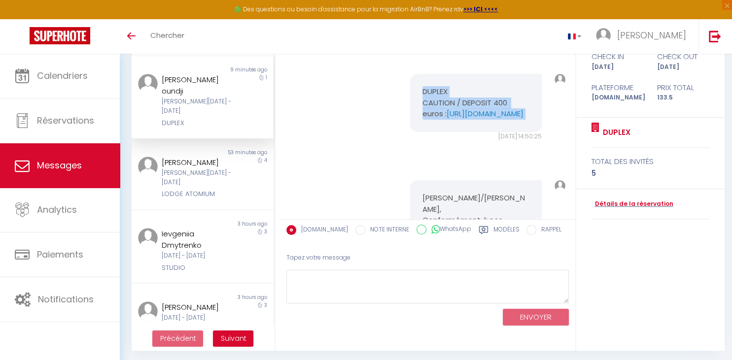
drag, startPoint x: 431, startPoint y: 154, endPoint x: 503, endPoint y: 168, distance: 72.8
click at [503, 120] on pre "DUPLEX CAUTION / DEPOSIT 400 euros : [URL][DOMAIN_NAME]" at bounding box center [475, 103] width 107 height 34
copy pre "DUPLEX CAUTION / DEPOSIT 400 euros : [URL][DOMAIN_NAME]"
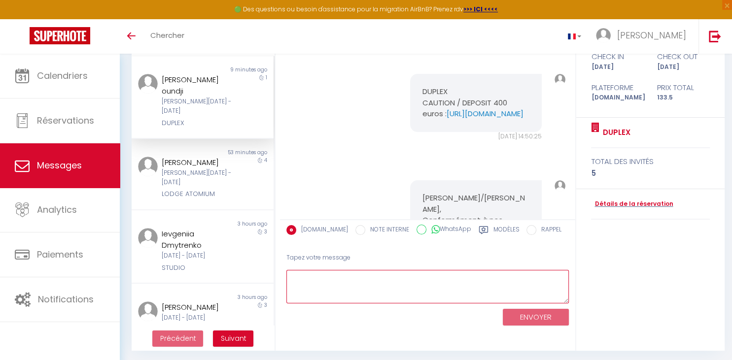
click at [328, 280] on textarea at bounding box center [427, 287] width 282 height 34
paste textarea "DUPLEX CAUTION / DEPOSIT 400 euros : [URL][DOMAIN_NAME]"
type textarea "DUPLEX CAUTION / DEPOSIT 400 euros : [URL][DOMAIN_NAME]"
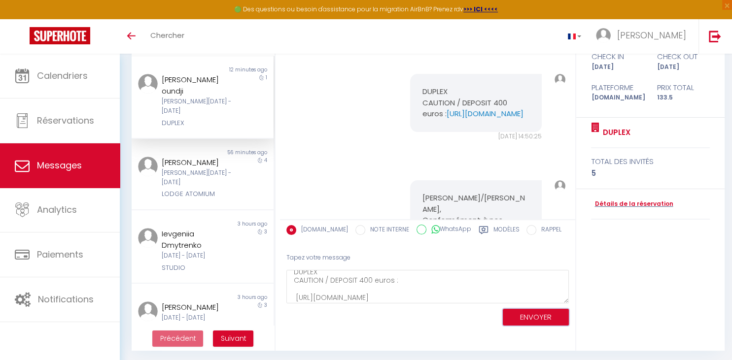
click at [544, 316] on button "ENVOYER" at bounding box center [536, 317] width 66 height 17
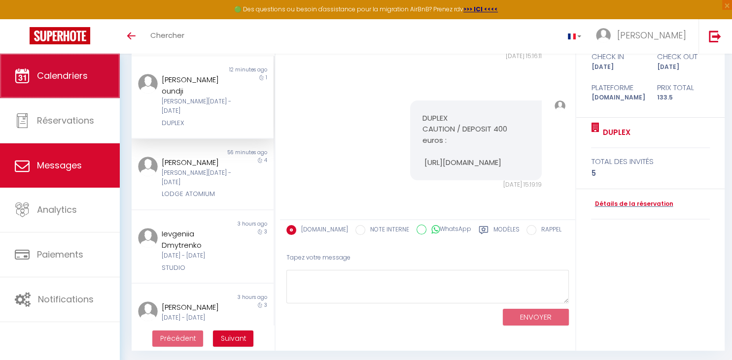
click at [73, 80] on span "Calendriers" at bounding box center [62, 75] width 51 height 12
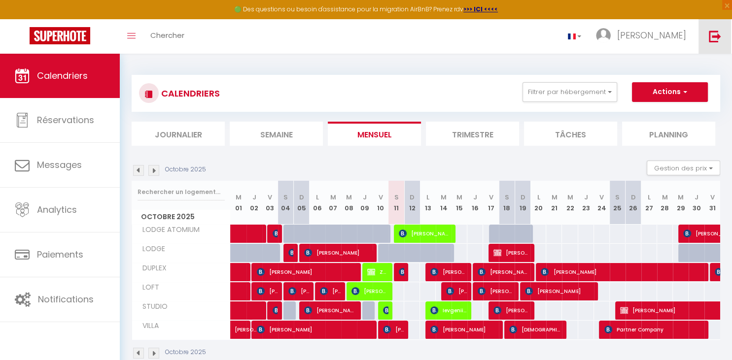
click at [718, 36] on img at bounding box center [715, 36] width 12 height 12
